Goal: Task Accomplishment & Management: Use online tool/utility

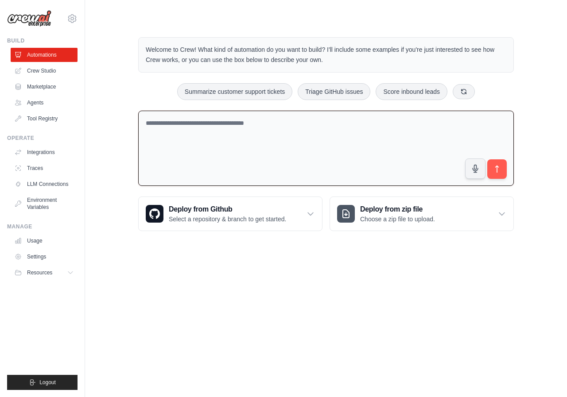
click at [190, 166] on textarea at bounding box center [326, 149] width 376 height 76
type textarea "**********"
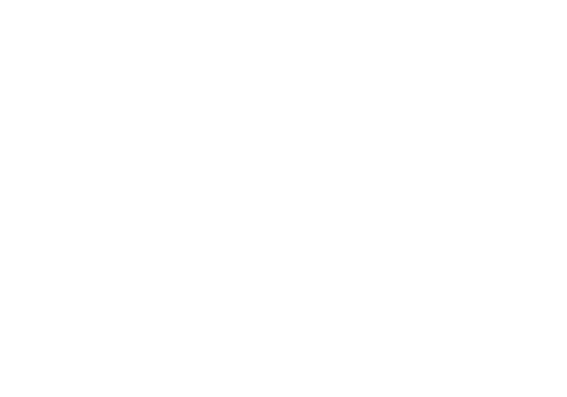
click at [182, 0] on html at bounding box center [283, 0] width 567 height 0
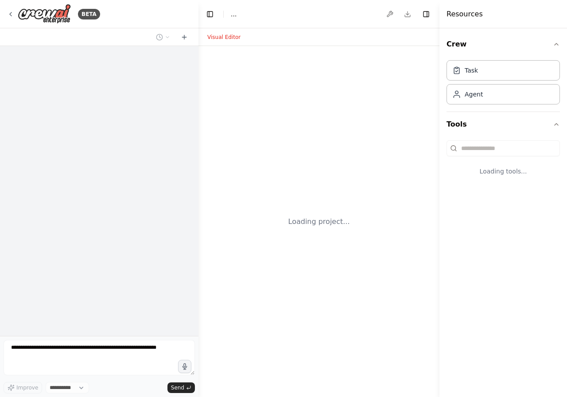
select select "****"
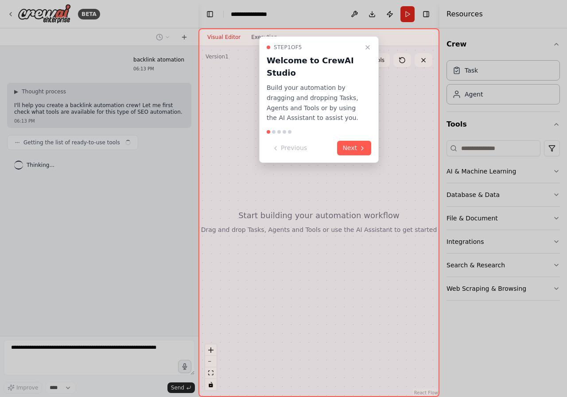
drag, startPoint x: 182, startPoint y: 123, endPoint x: 385, endPoint y: 151, distance: 205.3
click at [385, 151] on div "Step 1 of 5 Welcome to CrewAI Studio Build your automation by dragging and drop…" at bounding box center [318, 212] width 241 height 369
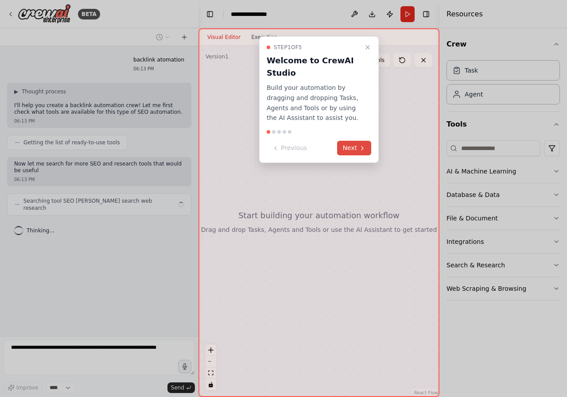
click at [362, 152] on button "Next" at bounding box center [354, 148] width 34 height 15
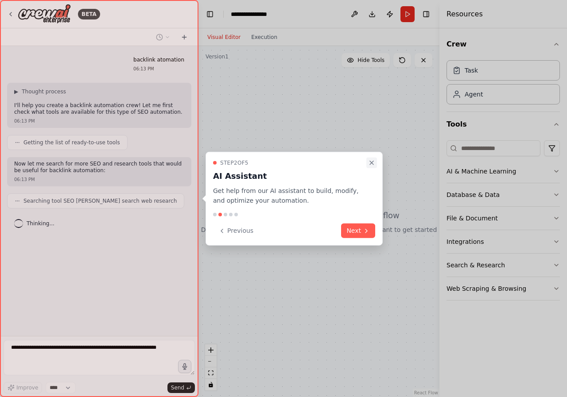
click at [371, 159] on icon "Close walkthrough" at bounding box center [371, 162] width 7 height 7
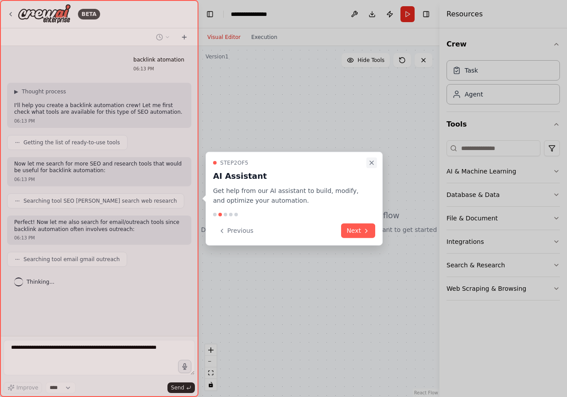
click at [369, 162] on icon "Close walkthrough" at bounding box center [371, 162] width 7 height 7
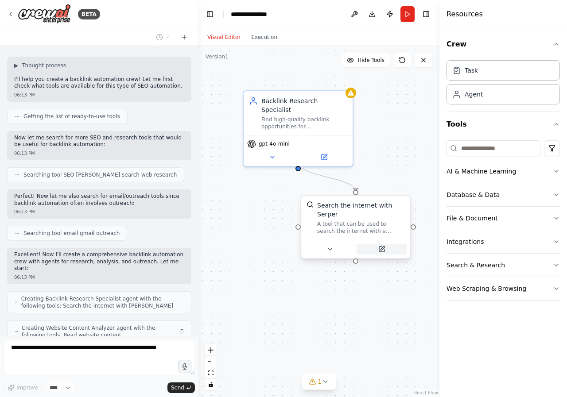
scroll to position [55, 0]
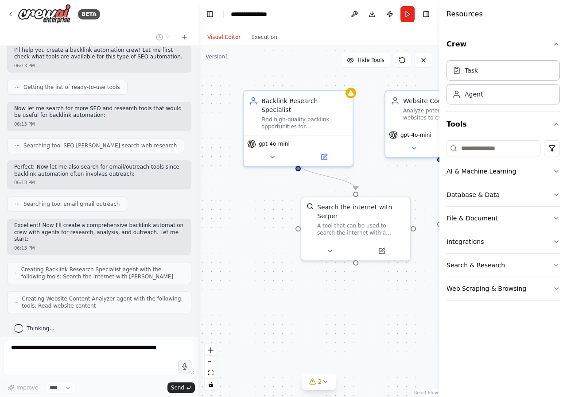
drag, startPoint x: 435, startPoint y: 35, endPoint x: 428, endPoint y: 36, distance: 6.9
click at [432, 35] on div "Visual Editor Execution" at bounding box center [318, 37] width 241 height 18
click at [427, 37] on div "Visual Editor Execution" at bounding box center [318, 37] width 241 height 18
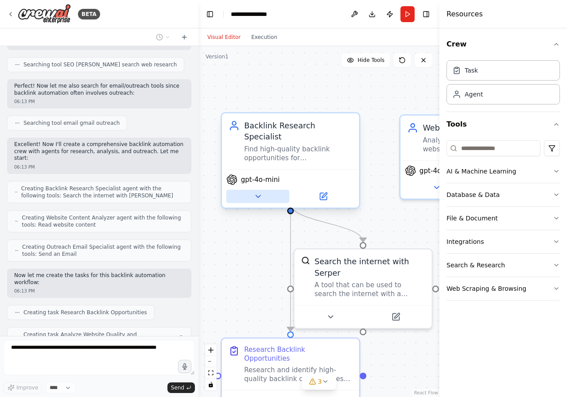
scroll to position [159, 0]
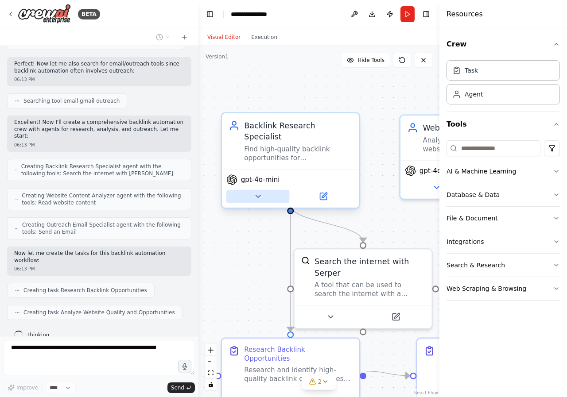
click at [256, 192] on icon at bounding box center [257, 196] width 9 height 9
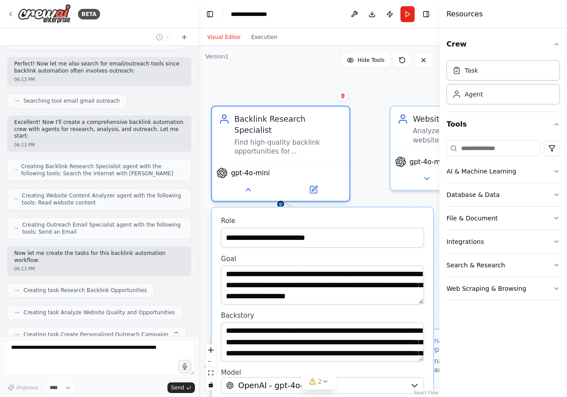
scroll to position [181, 0]
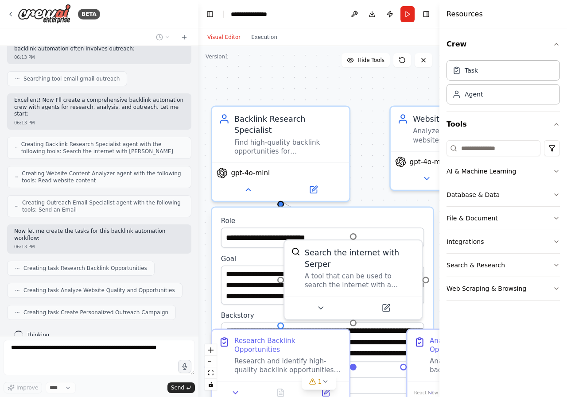
click at [381, 217] on label "Role" at bounding box center [322, 221] width 203 height 9
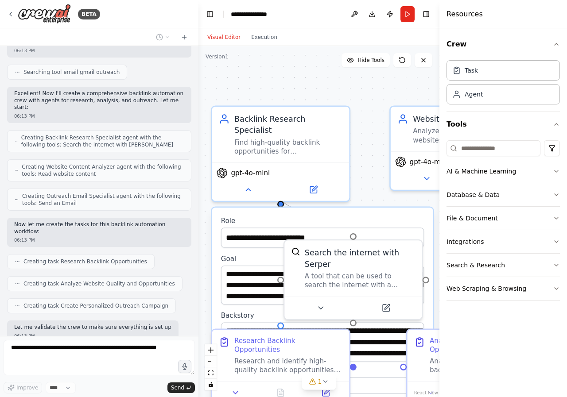
scroll to position [233, 0]
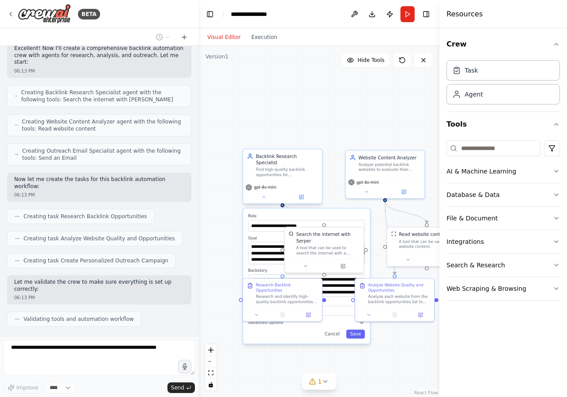
click at [266, 196] on div "gpt-4o-mini" at bounding box center [282, 193] width 79 height 22
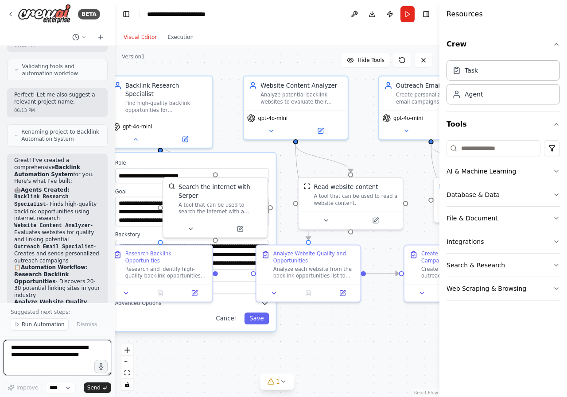
scroll to position [829, 0]
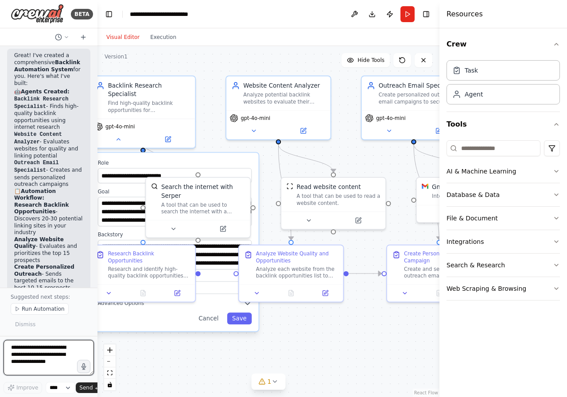
drag, startPoint x: 196, startPoint y: 47, endPoint x: 0, endPoint y: 59, distance: 195.7
click at [0, 59] on div "BETA backlink atomation 06:13 PM ▶ Thought process I'll help you create a backl…" at bounding box center [48, 198] width 97 height 397
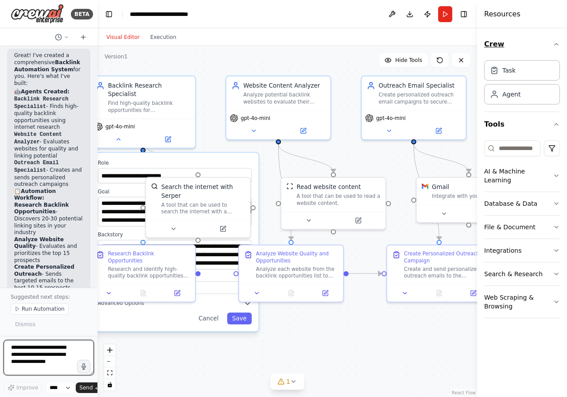
drag, startPoint x: 440, startPoint y: 32, endPoint x: 536, endPoint y: 50, distance: 97.3
click at [536, 50] on div "Resources Crew Task Agent Tools AI & Machine Learning Database & Data File & Do…" at bounding box center [522, 198] width 90 height 397
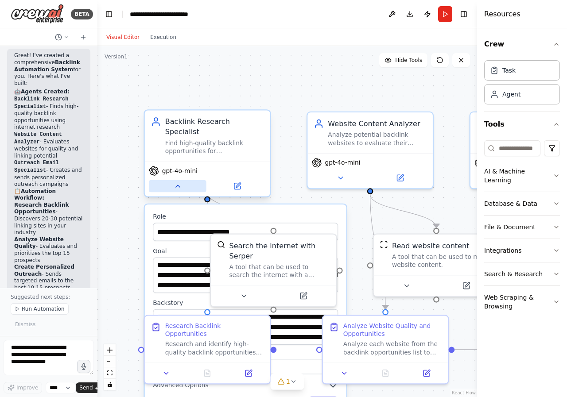
click at [178, 182] on button at bounding box center [178, 186] width 58 height 12
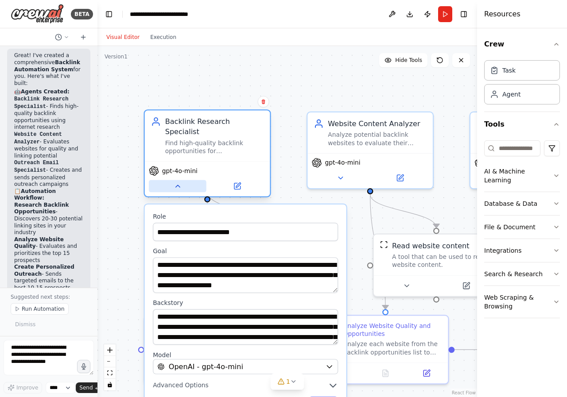
click at [178, 181] on button at bounding box center [178, 186] width 58 height 12
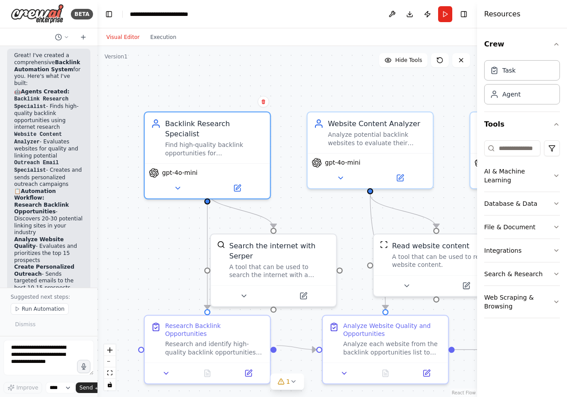
click at [173, 242] on div ".deletable-edge-delete-btn { width: 20px; height: 20px; border: 0px solid #ffff…" at bounding box center [287, 221] width 380 height 351
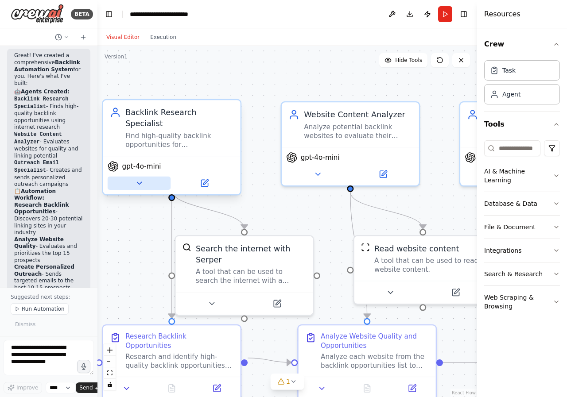
click at [148, 177] on button at bounding box center [139, 183] width 63 height 13
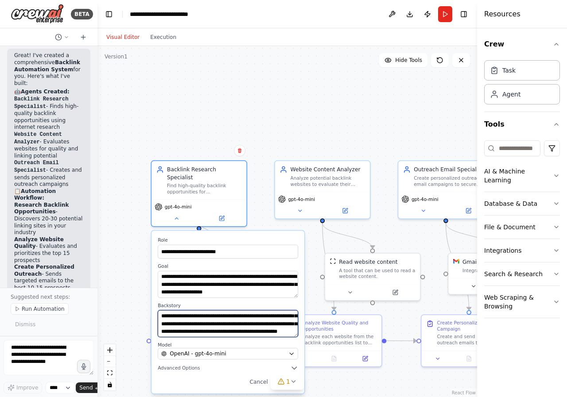
scroll to position [35, 0]
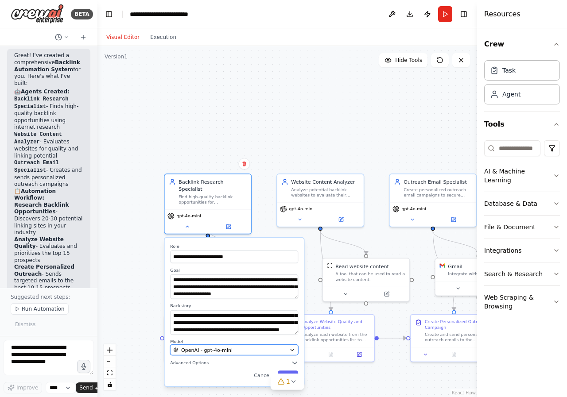
click at [291, 347] on icon "button" at bounding box center [292, 350] width 6 height 6
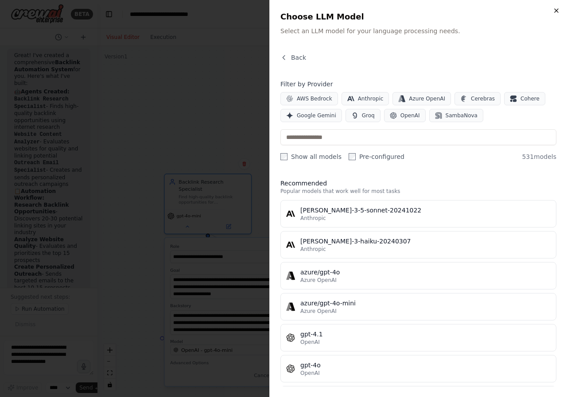
click at [554, 10] on icon "button" at bounding box center [556, 10] width 7 height 7
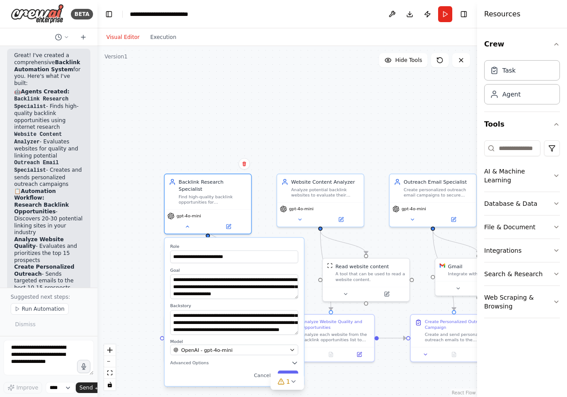
click at [294, 352] on div "**********" at bounding box center [234, 312] width 139 height 148
click at [294, 362] on icon "button" at bounding box center [295, 363] width 4 height 2
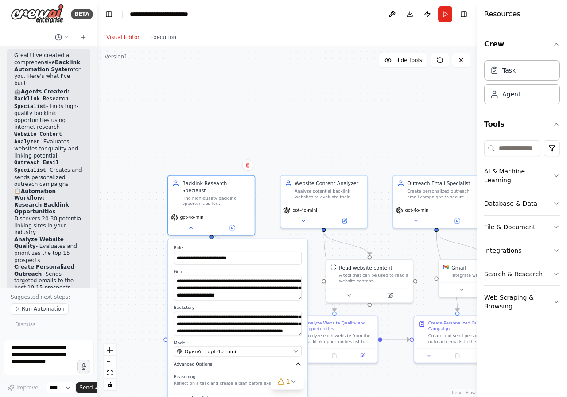
click at [300, 361] on icon "button" at bounding box center [298, 364] width 7 height 7
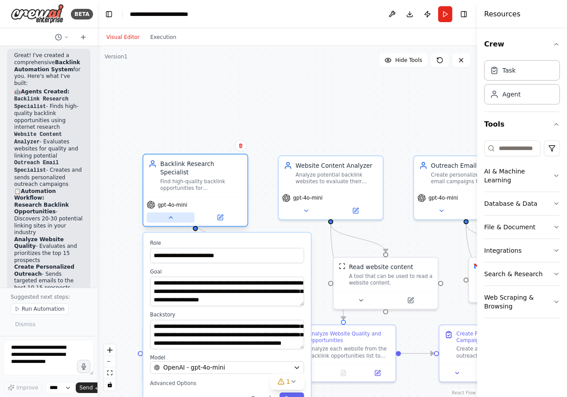
click at [171, 214] on icon at bounding box center [170, 217] width 7 height 7
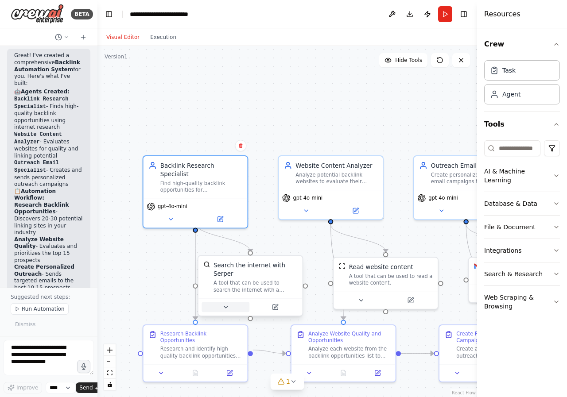
click at [225, 307] on icon at bounding box center [226, 308] width 4 height 2
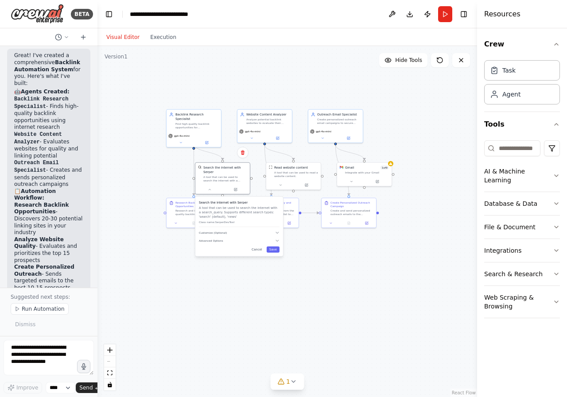
drag, startPoint x: 272, startPoint y: 199, endPoint x: 210, endPoint y: 72, distance: 141.3
click at [210, 72] on div ".deletable-edge-delete-btn { width: 20px; height: 20px; border: 0px solid #ffff…" at bounding box center [287, 221] width 380 height 351
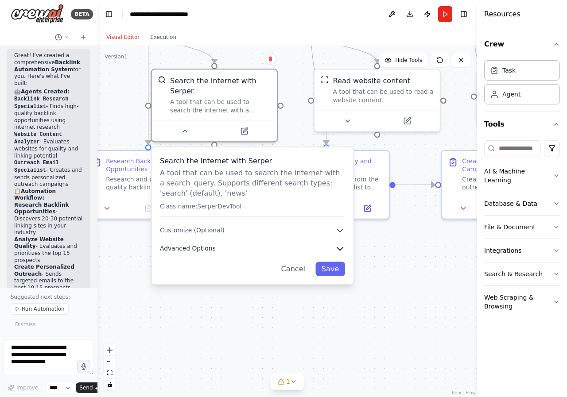
click at [342, 244] on icon "button" at bounding box center [340, 249] width 10 height 10
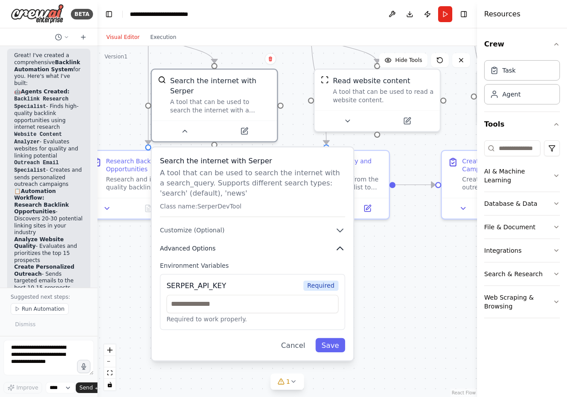
click at [342, 244] on icon "button" at bounding box center [340, 249] width 10 height 10
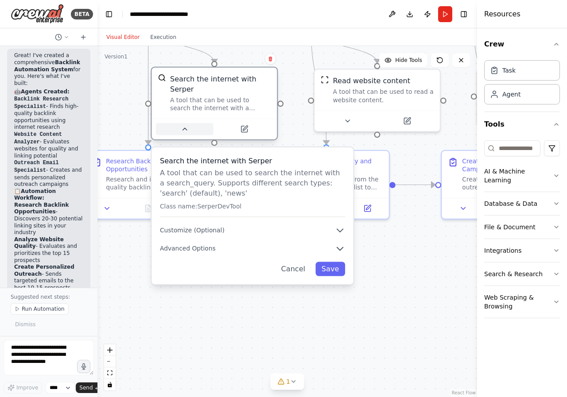
click at [186, 125] on icon at bounding box center [185, 129] width 8 height 8
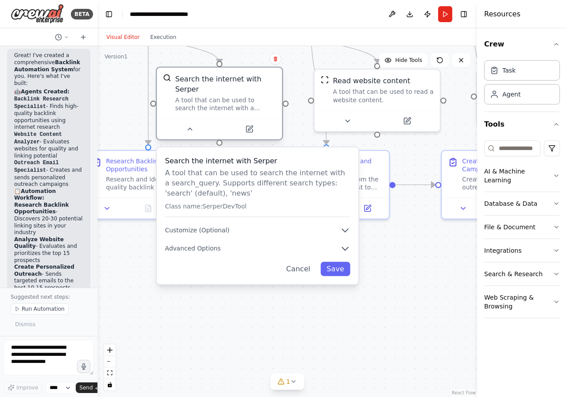
click at [191, 126] on div at bounding box center [219, 129] width 125 height 21
click at [191, 125] on icon at bounding box center [190, 129] width 8 height 8
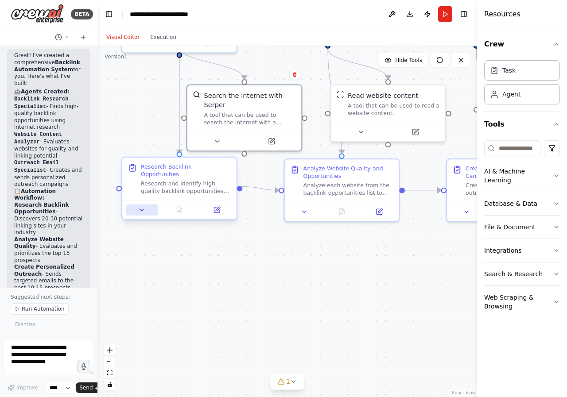
click at [138, 206] on icon at bounding box center [142, 210] width 8 height 8
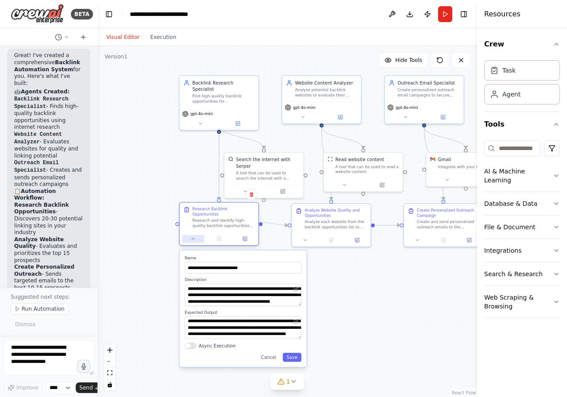
click at [194, 237] on icon at bounding box center [192, 239] width 5 height 5
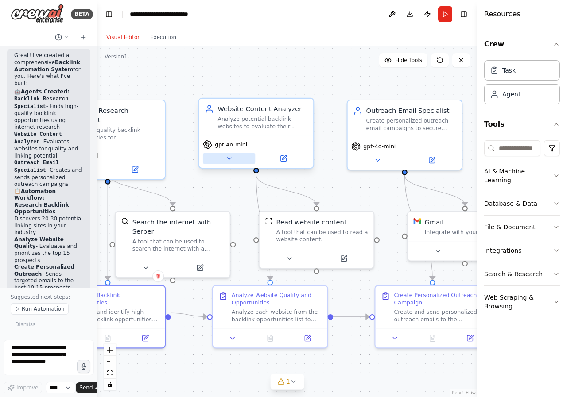
click at [228, 157] on icon at bounding box center [229, 159] width 8 height 8
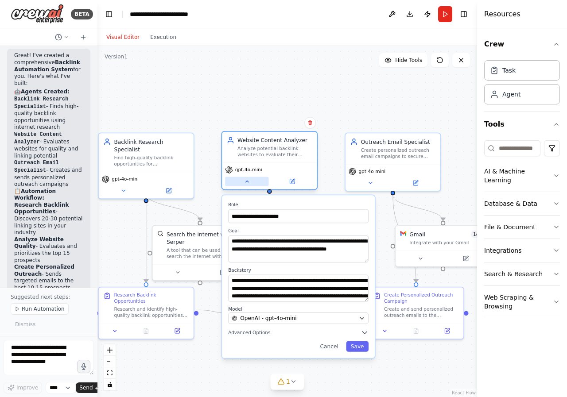
click at [245, 181] on icon at bounding box center [247, 182] width 6 height 6
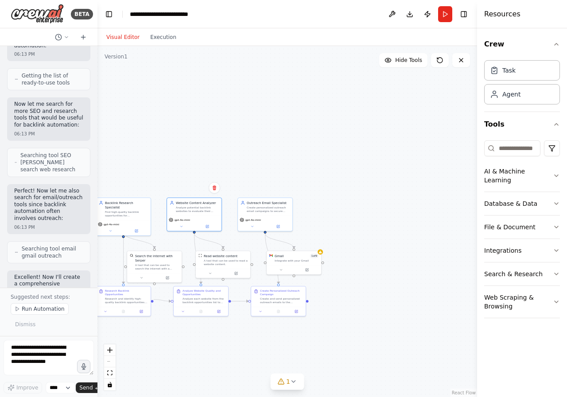
scroll to position [0, 0]
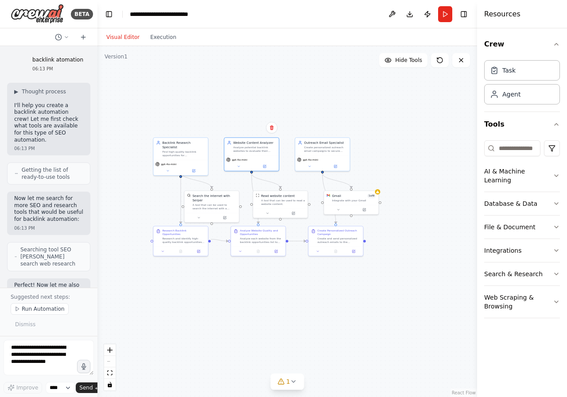
drag, startPoint x: 258, startPoint y: 172, endPoint x: 258, endPoint y: 89, distance: 82.4
click at [258, 89] on div ".deletable-edge-delete-btn { width: 20px; height: 20px; border: 0px solid #ffff…" at bounding box center [287, 221] width 380 height 351
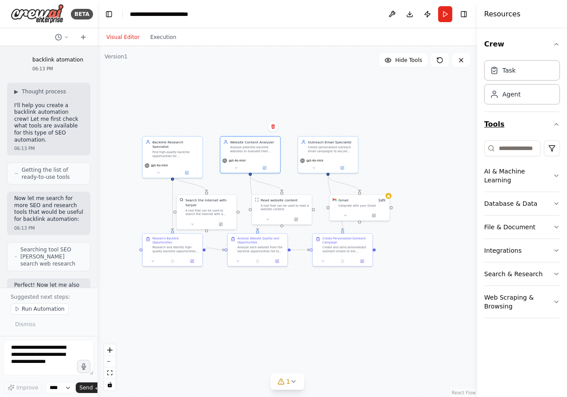
click at [555, 127] on icon "button" at bounding box center [556, 124] width 7 height 7
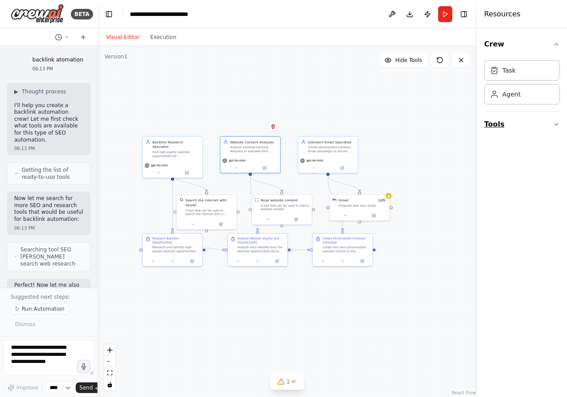
click at [555, 127] on icon "button" at bounding box center [556, 124] width 7 height 7
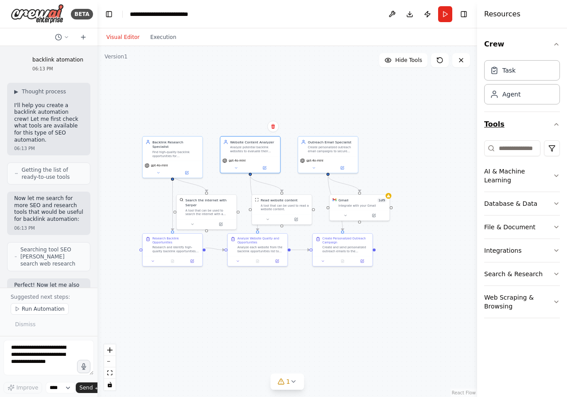
click at [554, 120] on button "Tools" at bounding box center [522, 124] width 76 height 25
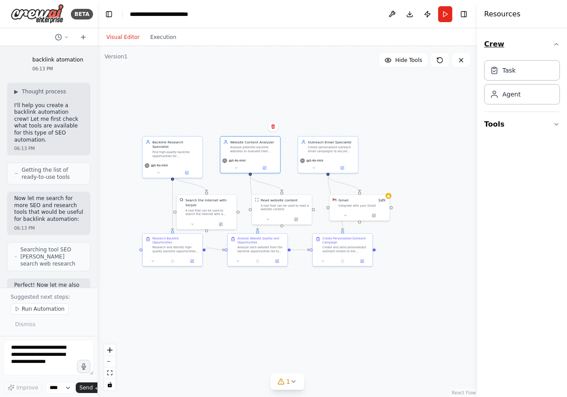
click at [559, 39] on button "Crew" at bounding box center [522, 44] width 76 height 25
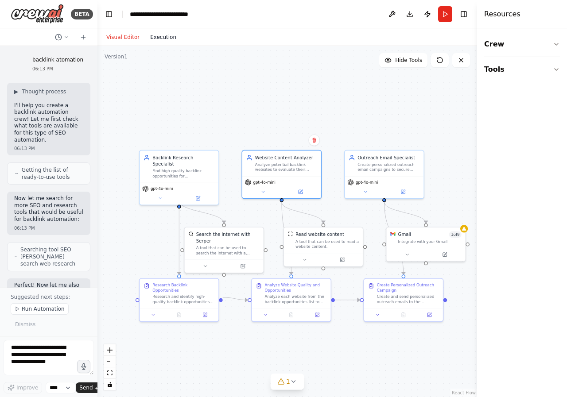
click at [167, 39] on button "Execution" at bounding box center [163, 37] width 37 height 11
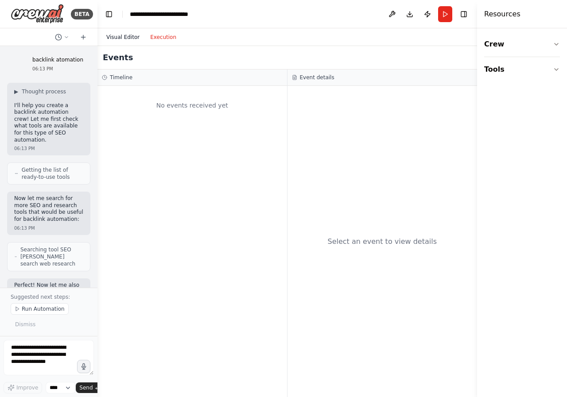
click at [119, 35] on button "Visual Editor" at bounding box center [123, 37] width 44 height 11
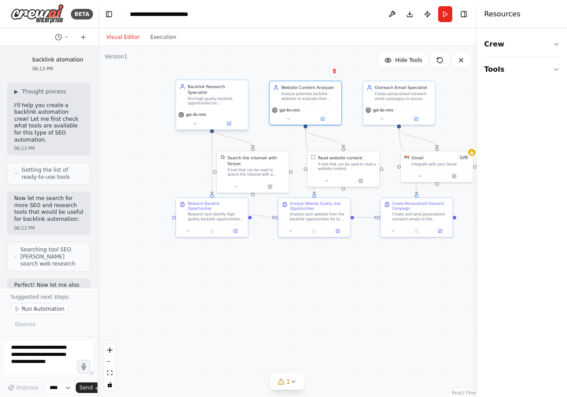
click at [196, 113] on span "gpt-4o-mini" at bounding box center [196, 115] width 20 height 5
click at [206, 103] on div "Backlink Research Specialist Find high-quality backlink opportunities for {targ…" at bounding box center [212, 94] width 72 height 29
click at [213, 98] on div "Find high-quality backlink opportunities for {target_domain} by researching com…" at bounding box center [216, 101] width 57 height 9
click at [209, 87] on div "Backlink Research Specialist" at bounding box center [216, 90] width 57 height 12
click at [219, 102] on div "Backlink Research Specialist Find high-quality backlink opportunities for {targ…" at bounding box center [212, 94] width 72 height 29
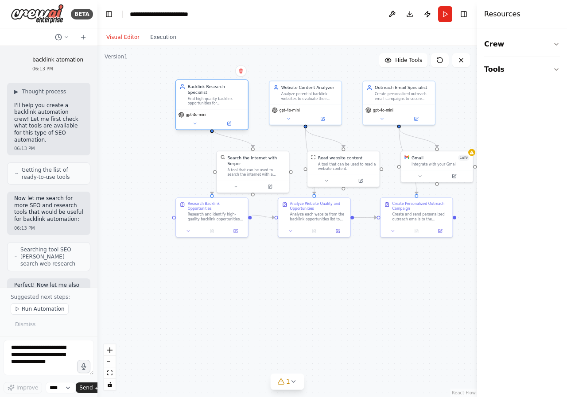
click at [190, 97] on div "Find high-quality backlink opportunities for {target_domain} by researching com…" at bounding box center [216, 101] width 57 height 9
click at [187, 92] on div "Backlink Research Specialist Find high-quality backlink opportunities for {targ…" at bounding box center [211, 95] width 65 height 22
drag, startPoint x: 198, startPoint y: 89, endPoint x: 210, endPoint y: 125, distance: 38.7
click at [203, 97] on div "Backlink Research Specialist Find high-quality backlink opportunities for {targ…" at bounding box center [216, 95] width 57 height 22
drag, startPoint x: 209, startPoint y: 167, endPoint x: 238, endPoint y: 163, distance: 29.6
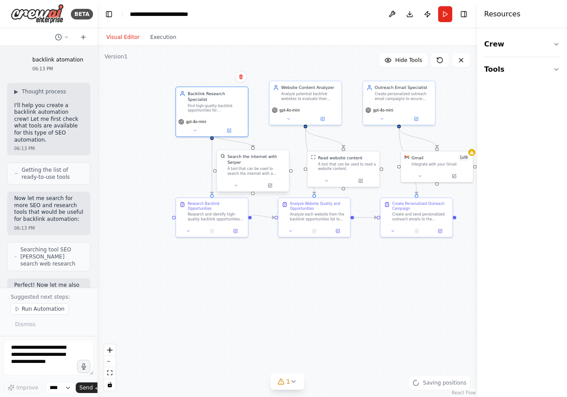
click at [210, 167] on div ".deletable-edge-delete-btn { width: 20px; height: 20px; border: 0px solid #ffff…" at bounding box center [287, 221] width 380 height 351
click at [263, 159] on div "Search the internet with Serper" at bounding box center [258, 160] width 58 height 12
drag, startPoint x: 259, startPoint y: 164, endPoint x: 272, endPoint y: 151, distance: 18.2
click at [259, 167] on div "A tool that can be used to search the internet with a search_query. Supports di…" at bounding box center [258, 171] width 58 height 9
click at [291, 106] on div "gpt-4o-mini" at bounding box center [307, 114] width 72 height 20
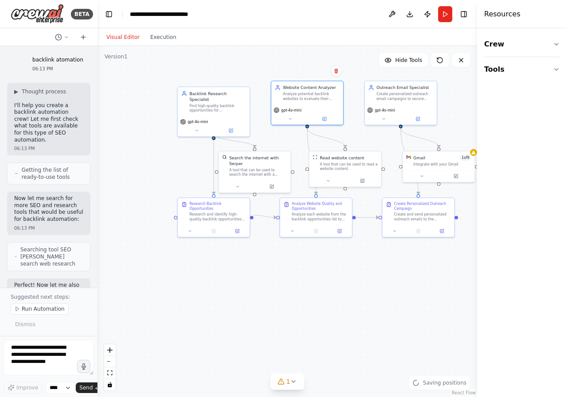
drag, startPoint x: 301, startPoint y: 102, endPoint x: 458, endPoint y: 101, distance: 156.8
click at [303, 102] on div "Website Content Analyzer Analyze potential backlink websites to evaluate their …" at bounding box center [307, 93] width 72 height 23
click at [411, 105] on div "gpt-4o-mini" at bounding box center [401, 114] width 72 height 20
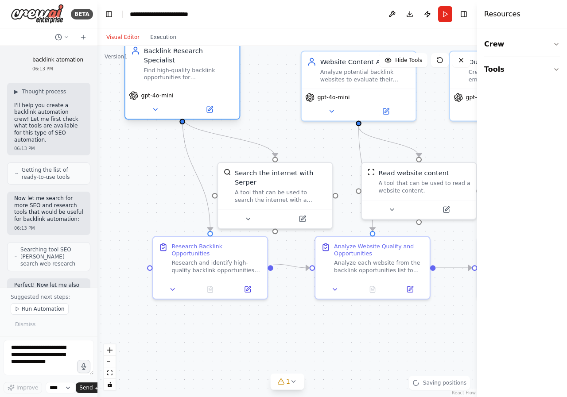
drag, startPoint x: 214, startPoint y: 96, endPoint x: 184, endPoint y: 74, distance: 36.7
click at [184, 74] on div "Backlink Research Specialist Find high-quality backlink opportunities for {targ…" at bounding box center [182, 79] width 116 height 80
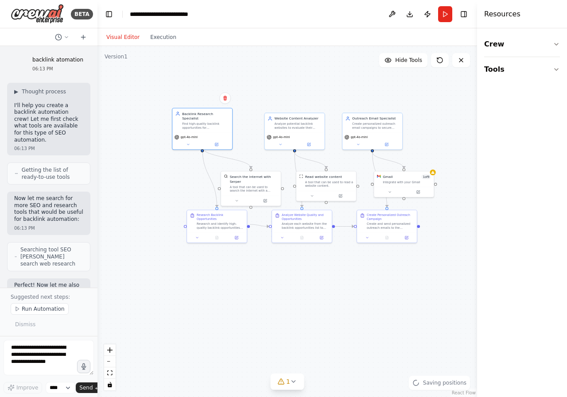
click at [179, 278] on div ".deletable-edge-delete-btn { width: 20px; height: 20px; border: 0px solid #ffff…" at bounding box center [287, 221] width 380 height 351
drag, startPoint x: 205, startPoint y: 225, endPoint x: 171, endPoint y: 258, distance: 47.3
click at [171, 258] on div "Research and identify high-quality backlink opportunities for {target_domain} i…" at bounding box center [186, 259] width 47 height 8
drag, startPoint x: 174, startPoint y: 258, endPoint x: 169, endPoint y: 304, distance: 45.9
click at [169, 304] on div "Research Backlink Opportunities Research and identify high-quality backlink opp…" at bounding box center [178, 298] width 60 height 22
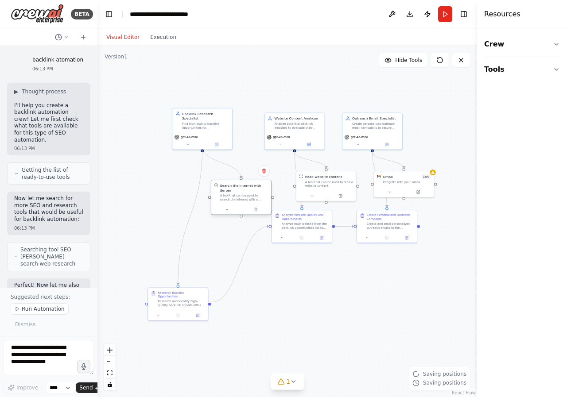
click at [232, 198] on div "Search the internet with Serper A tool that can be used to search the internet …" at bounding box center [241, 192] width 60 height 24
drag, startPoint x: 194, startPoint y: 131, endPoint x: 145, endPoint y: 124, distance: 49.6
click at [145, 129] on span "gpt-4o-mini" at bounding box center [140, 131] width 17 height 4
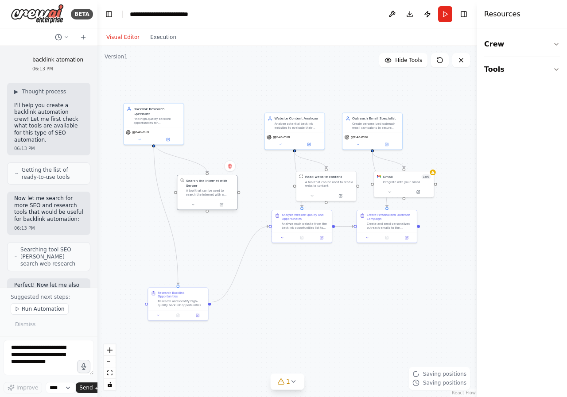
drag, startPoint x: 236, startPoint y: 195, endPoint x: 202, endPoint y: 190, distance: 35.0
click at [202, 190] on div "A tool that can be used to search the internet with a search_query. Supports di…" at bounding box center [210, 193] width 48 height 8
drag, startPoint x: 299, startPoint y: 233, endPoint x: 349, endPoint y: 237, distance: 49.8
click at [288, 275] on div "Analyze Website Quality and Opportunities Analyze each website from the backlin…" at bounding box center [290, 270] width 61 height 33
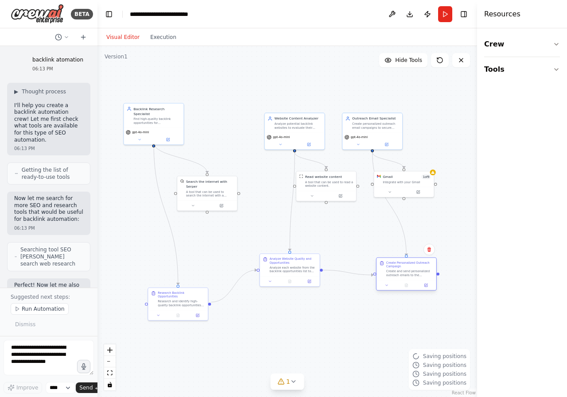
drag, startPoint x: 391, startPoint y: 227, endPoint x: 414, endPoint y: 272, distance: 50.9
click at [414, 275] on div "Create and send personalized outreach emails to the prioritized list of website…" at bounding box center [409, 274] width 47 height 8
drag, startPoint x: 409, startPoint y: 187, endPoint x: 434, endPoint y: 201, distance: 28.4
click at [434, 196] on div at bounding box center [411, 191] width 60 height 10
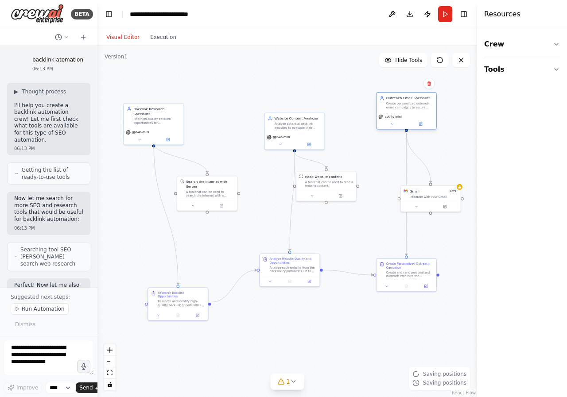
drag, startPoint x: 378, startPoint y: 124, endPoint x: 415, endPoint y: 102, distance: 42.1
click at [415, 102] on div "Create personalized outreach email campaigns to secure backlinks for {target_do…" at bounding box center [409, 105] width 47 height 8
drag, startPoint x: 306, startPoint y: 133, endPoint x: 307, endPoint y: 96, distance: 37.2
click at [307, 127] on div "gpt-4o-mini" at bounding box center [295, 135] width 60 height 17
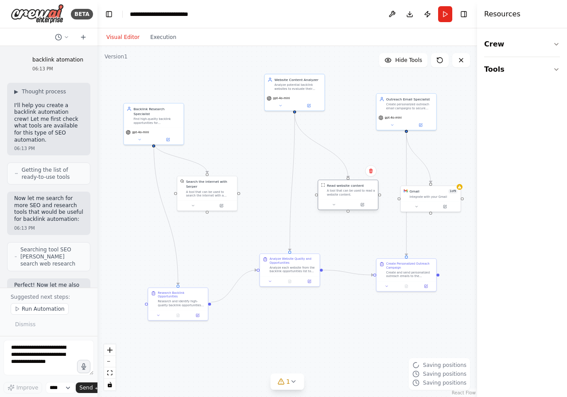
drag, startPoint x: 337, startPoint y: 190, endPoint x: 360, endPoint y: 201, distance: 24.8
click at [357, 200] on div "Read website content A tool that can be used to read a website content." at bounding box center [348, 195] width 61 height 31
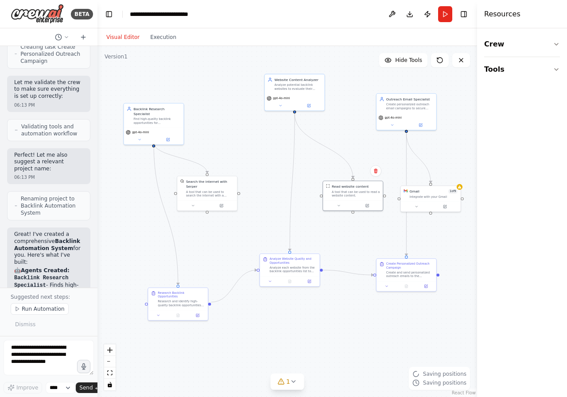
scroll to position [856, 0]
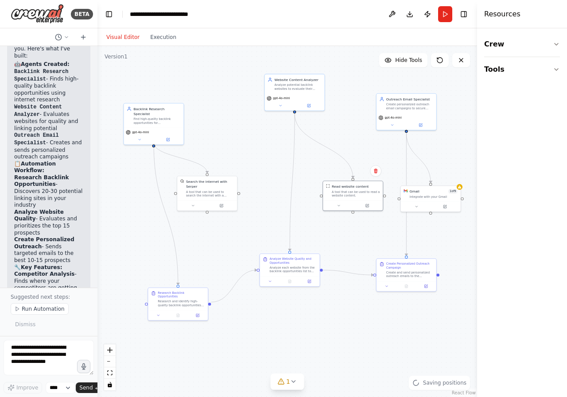
click at [48, 308] on span "Run Automation" at bounding box center [43, 309] width 43 height 7
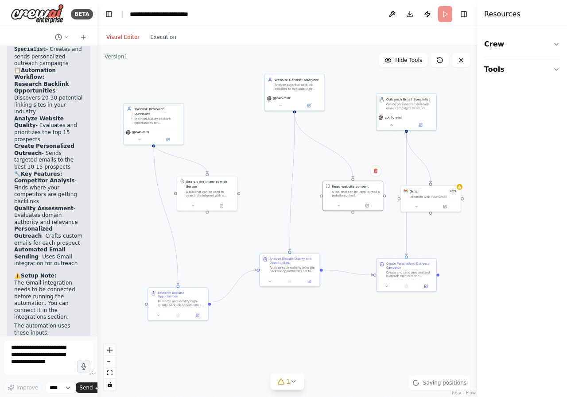
scroll to position [1025, 0]
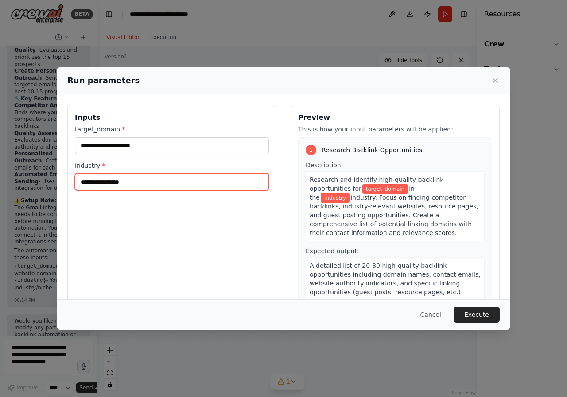
click at [134, 181] on input "industry *" at bounding box center [172, 182] width 194 height 17
click at [133, 181] on input "industry *" at bounding box center [172, 182] width 194 height 17
paste input "*******"
type input "*******"
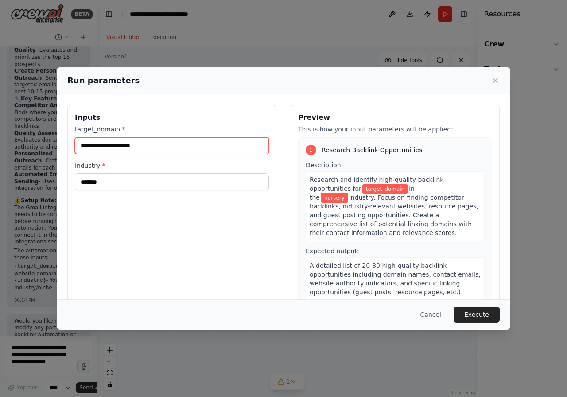
click at [132, 143] on input "target_domain *" at bounding box center [172, 145] width 194 height 17
paste input "**********"
type input "**********"
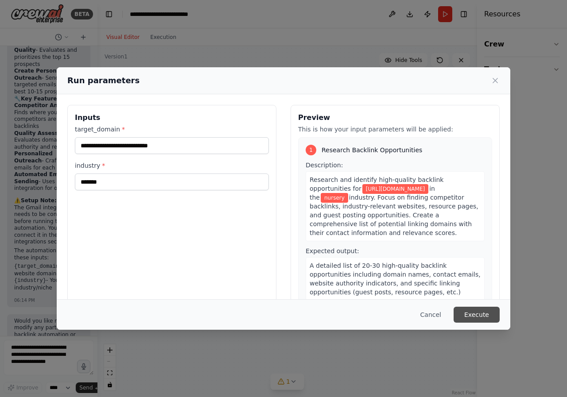
click at [491, 316] on button "Execute" at bounding box center [477, 315] width 46 height 16
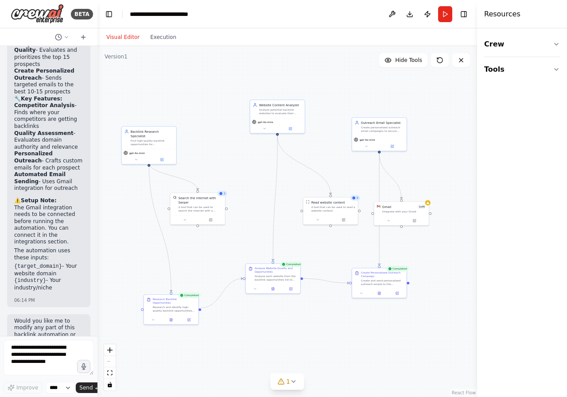
click at [245, 185] on div ".deletable-edge-delete-btn { width: 20px; height: 20px; border: 0px solid #ffff…" at bounding box center [287, 221] width 380 height 351
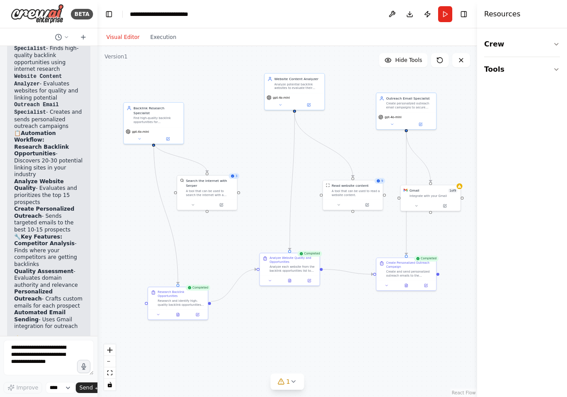
scroll to position [878, 0]
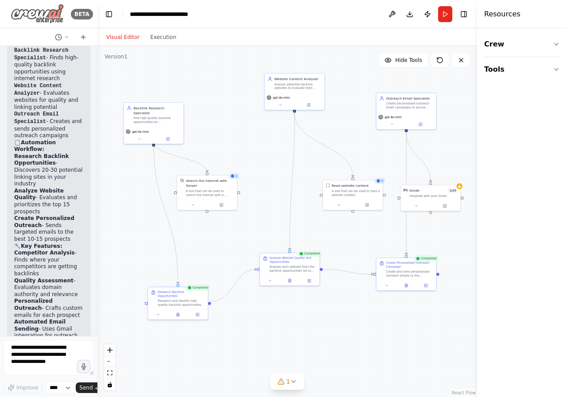
click at [34, 14] on img at bounding box center [37, 14] width 53 height 20
click at [457, 62] on button at bounding box center [461, 60] width 18 height 14
